Goal: Task Accomplishment & Management: Complete application form

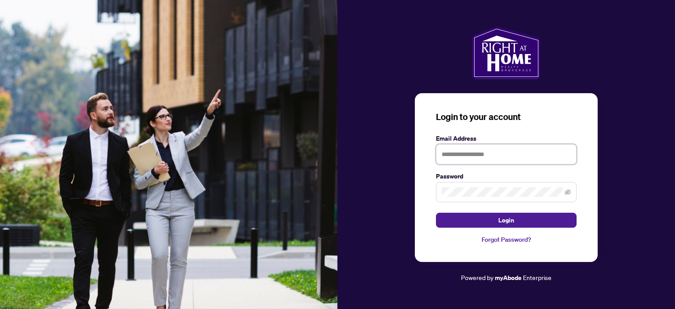
click at [452, 156] on input "text" at bounding box center [506, 154] width 141 height 20
type input "**********"
click at [463, 186] on span at bounding box center [506, 192] width 141 height 20
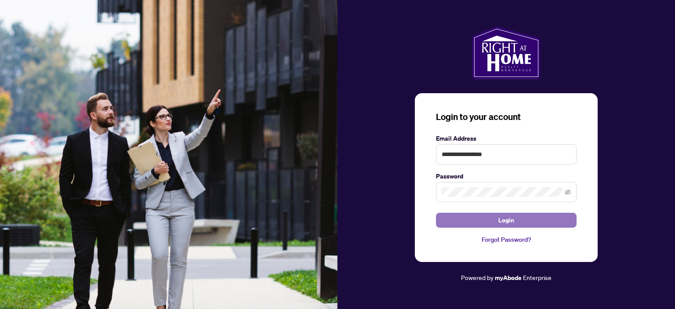
click at [508, 218] on span "Login" at bounding box center [507, 220] width 16 height 14
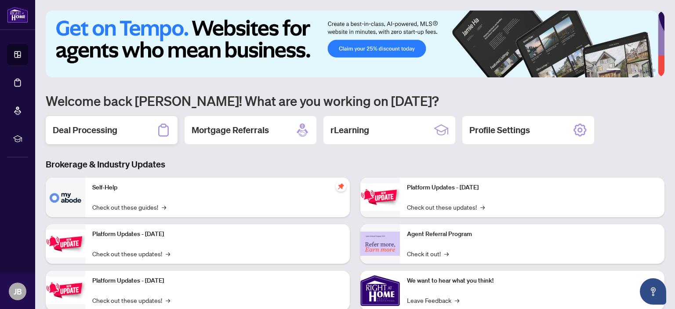
click at [85, 124] on h2 "Deal Processing" at bounding box center [85, 130] width 65 height 12
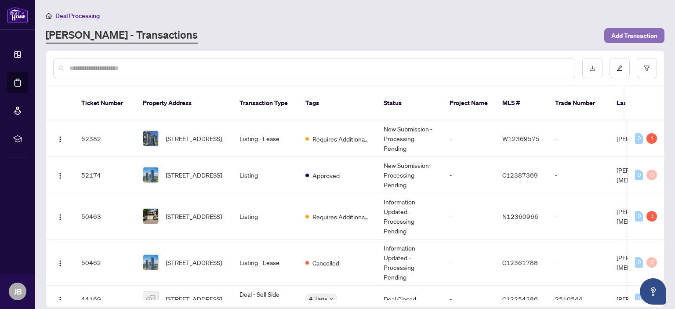
click at [637, 34] on span "Add Transaction" at bounding box center [635, 36] width 46 height 14
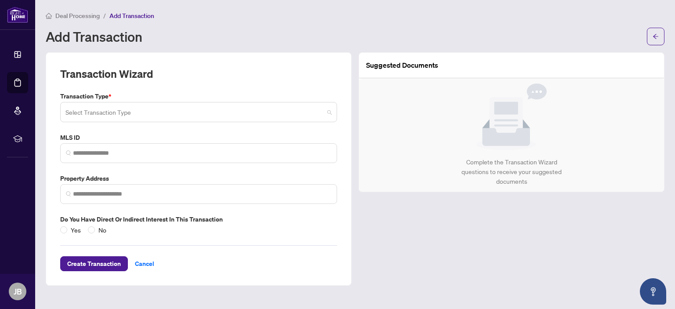
click at [95, 112] on input "search" at bounding box center [195, 113] width 259 height 19
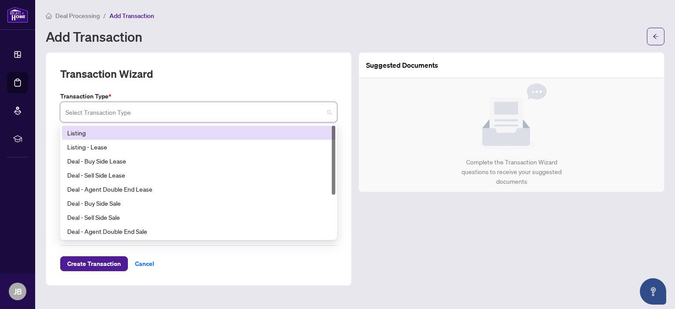
click at [79, 131] on div "Listing" at bounding box center [198, 133] width 263 height 10
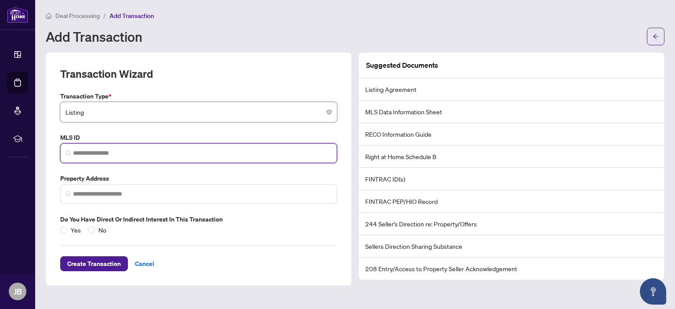
click at [75, 150] on input "search" at bounding box center [202, 153] width 259 height 9
type input "*********"
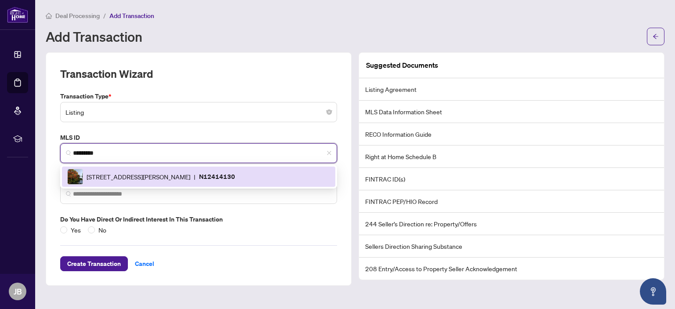
click at [109, 176] on span "[STREET_ADDRESS][PERSON_NAME]" at bounding box center [139, 177] width 104 height 10
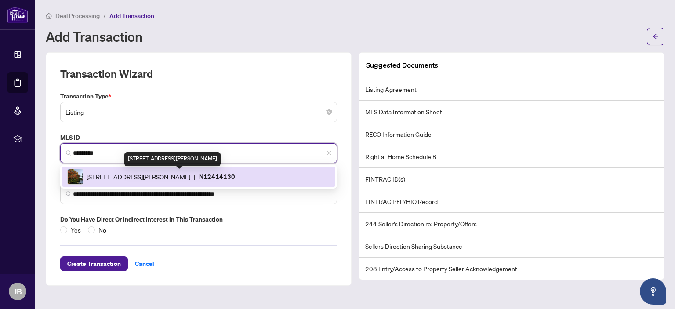
type input "**********"
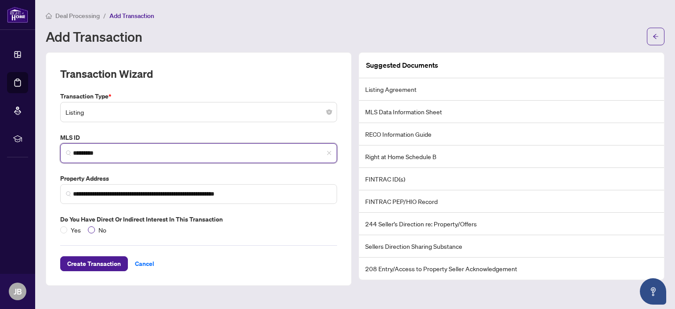
type input "*********"
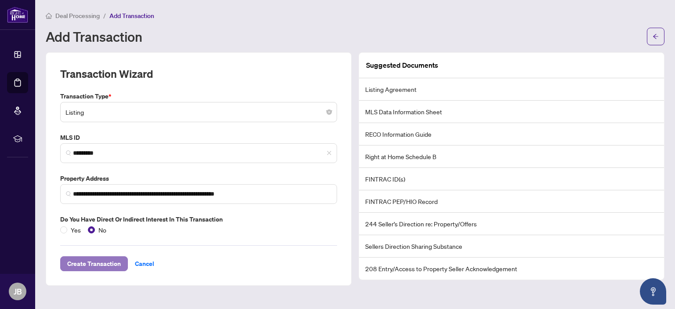
click at [97, 263] on span "Create Transaction" at bounding box center [94, 264] width 54 height 14
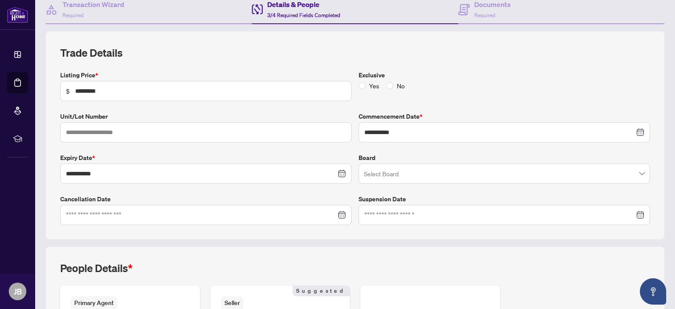
scroll to position [85, 0]
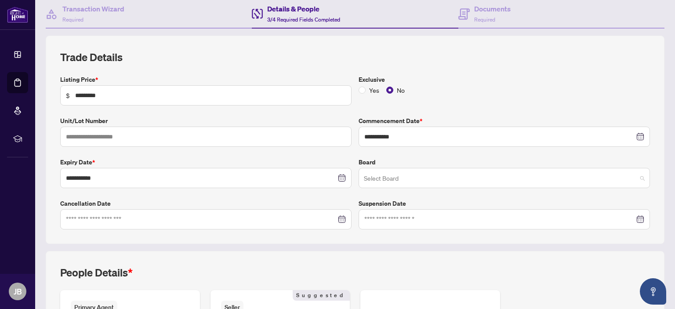
click at [635, 178] on span at bounding box center [504, 178] width 281 height 17
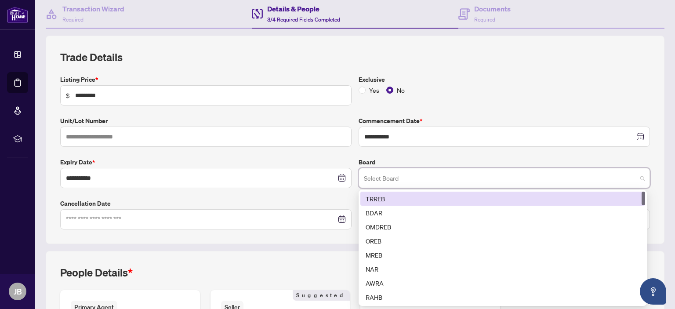
click at [382, 196] on div "TRREB" at bounding box center [503, 199] width 274 height 10
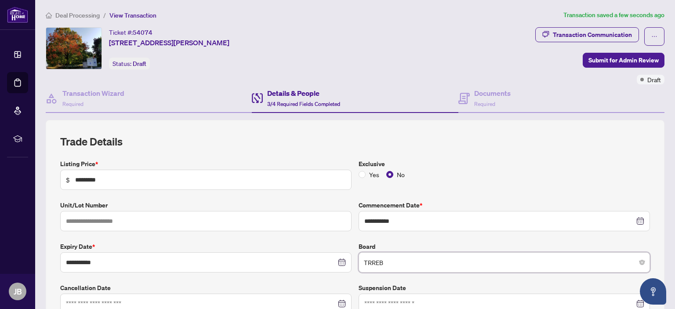
scroll to position [0, 0]
click at [484, 89] on h4 "Documents" at bounding box center [492, 93] width 36 height 11
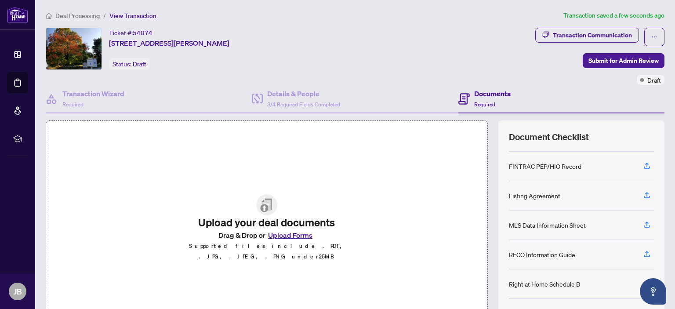
scroll to position [58, 0]
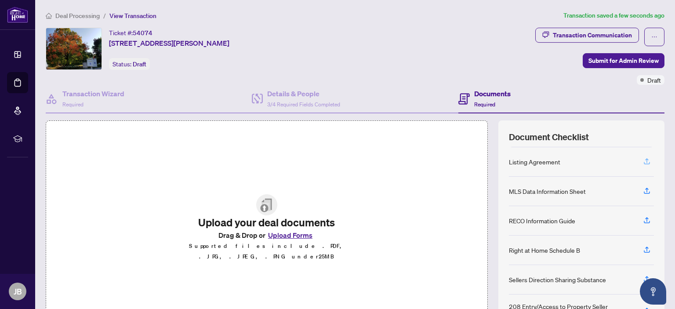
click at [645, 158] on icon "button" at bounding box center [647, 160] width 4 height 4
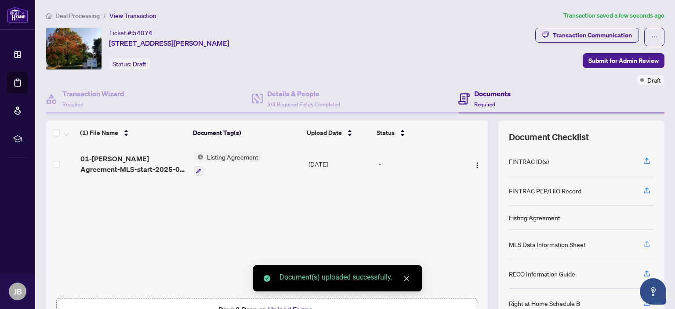
click at [643, 242] on icon "button" at bounding box center [647, 244] width 8 height 8
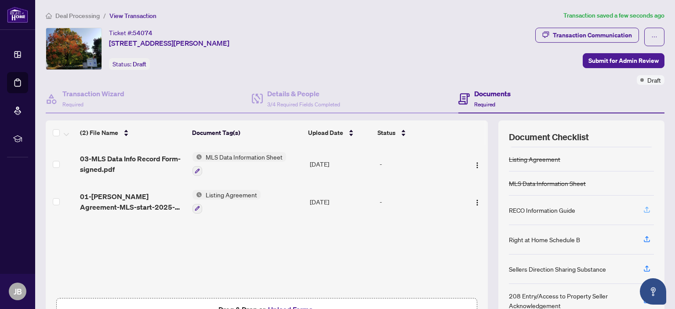
click at [644, 210] on icon "button" at bounding box center [647, 211] width 6 height 2
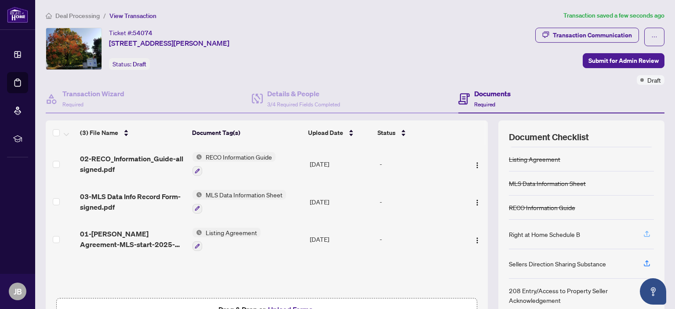
click at [643, 233] on icon "button" at bounding box center [647, 234] width 8 height 8
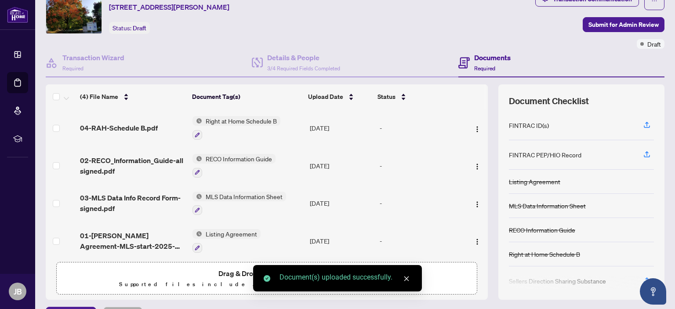
scroll to position [0, 0]
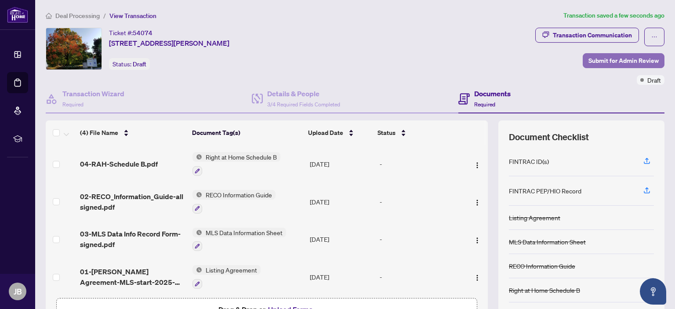
click at [615, 58] on span "Submit for Admin Review" at bounding box center [624, 61] width 70 height 14
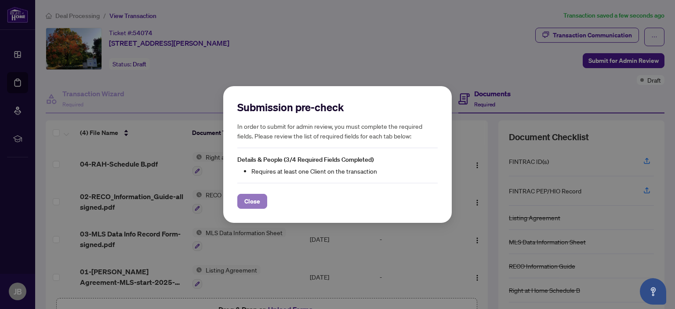
click at [254, 200] on span "Close" at bounding box center [252, 201] width 16 height 14
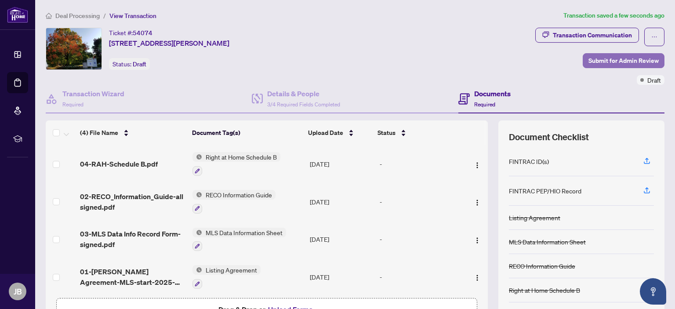
click at [634, 65] on span "Submit for Admin Review" at bounding box center [624, 61] width 70 height 14
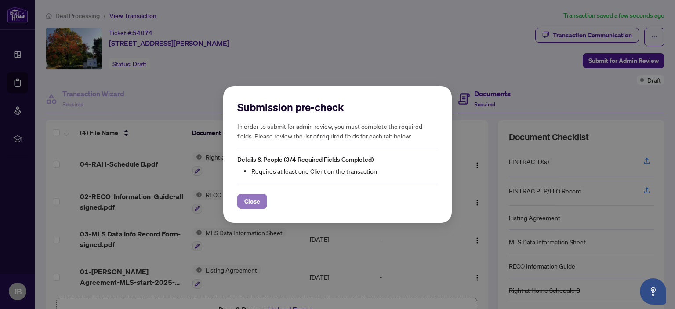
click at [249, 202] on span "Close" at bounding box center [252, 201] width 16 height 14
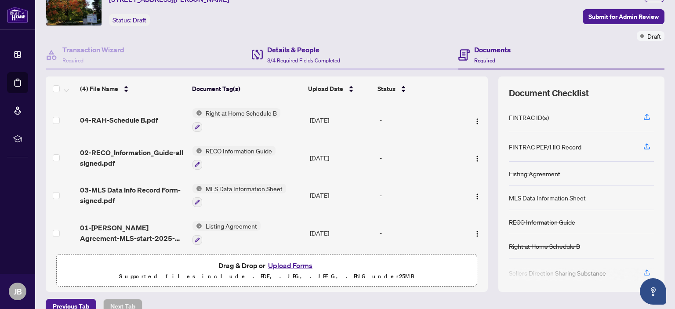
scroll to position [58, 0]
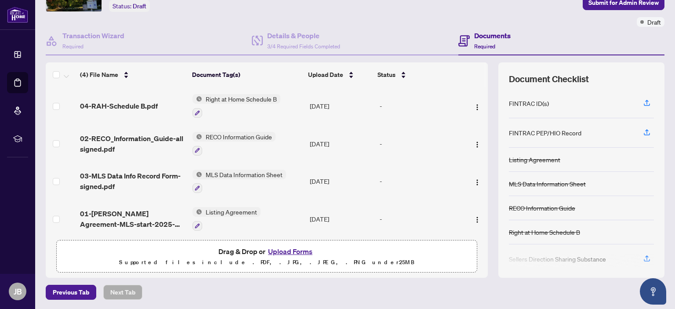
click at [488, 33] on h4 "Documents" at bounding box center [492, 35] width 36 height 11
click at [481, 43] on span "Required" at bounding box center [484, 46] width 21 height 7
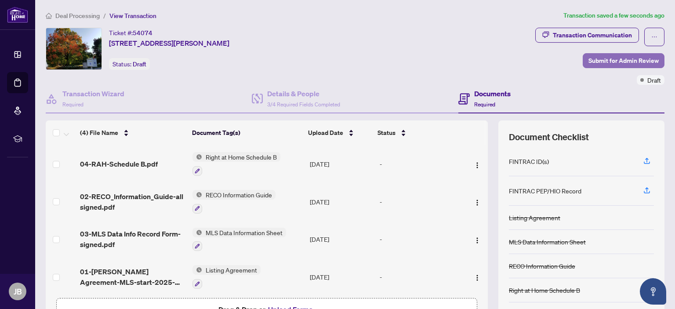
click at [615, 58] on span "Submit for Admin Review" at bounding box center [624, 61] width 70 height 14
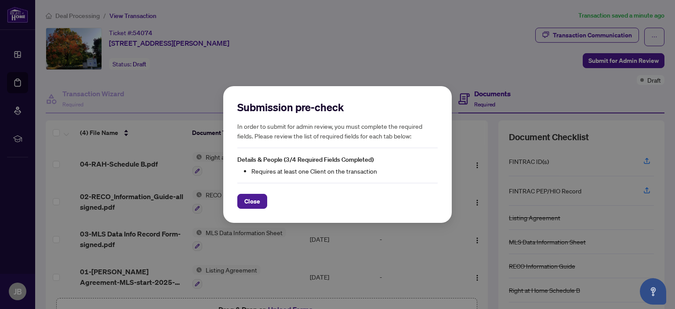
click at [282, 169] on li "Requires at least one Client on the transaction" at bounding box center [344, 171] width 186 height 10
click at [253, 202] on span "Close" at bounding box center [252, 201] width 16 height 14
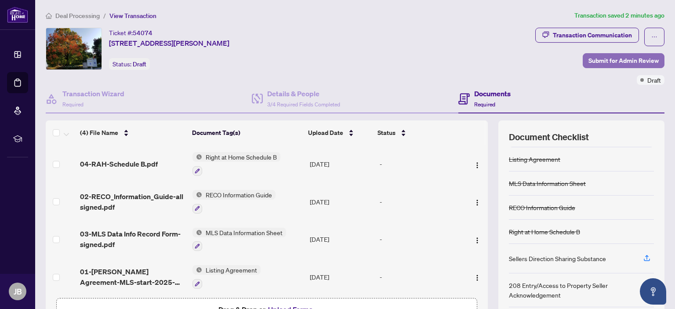
click at [628, 61] on span "Submit for Admin Review" at bounding box center [624, 61] width 70 height 14
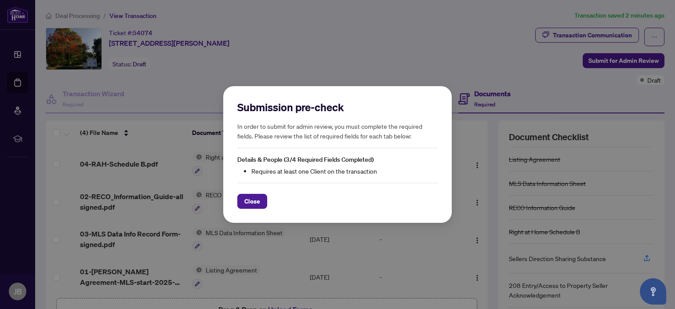
click at [253, 200] on span "Close" at bounding box center [252, 201] width 16 height 14
